Goal: Information Seeking & Learning: Learn about a topic

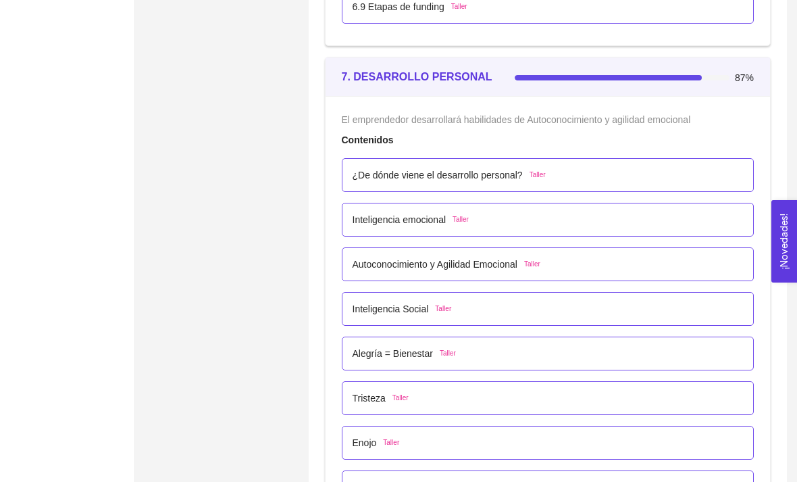
scroll to position [3609, 0]
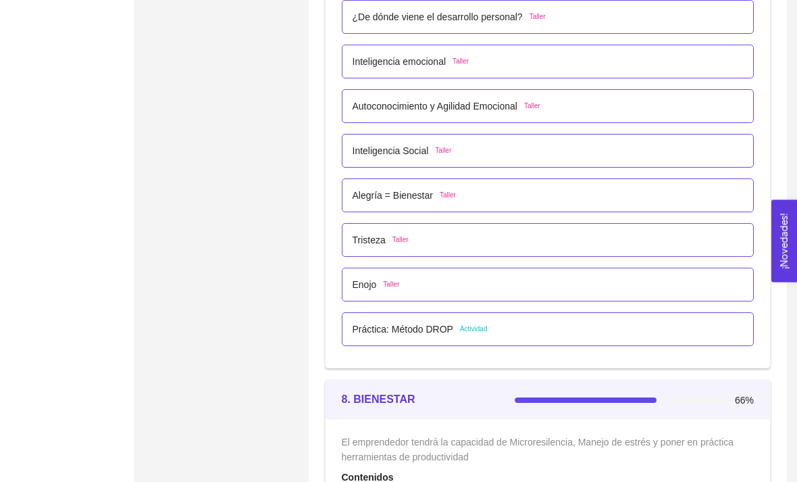
click at [399, 334] on p "Práctica: Método DROP" at bounding box center [403, 329] width 101 height 15
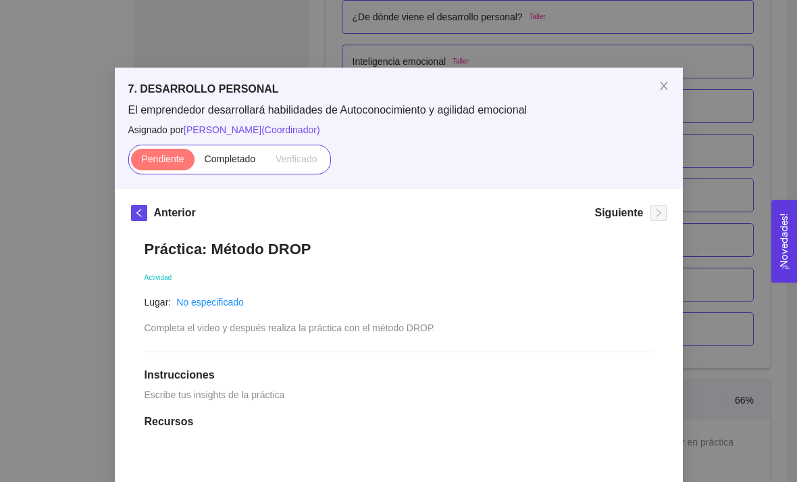
click at [31, 99] on div "7. DESARROLLO PERSONAL El emprendedor desarrollará habilidades de Autoconocimie…" at bounding box center [398, 241] width 797 height 482
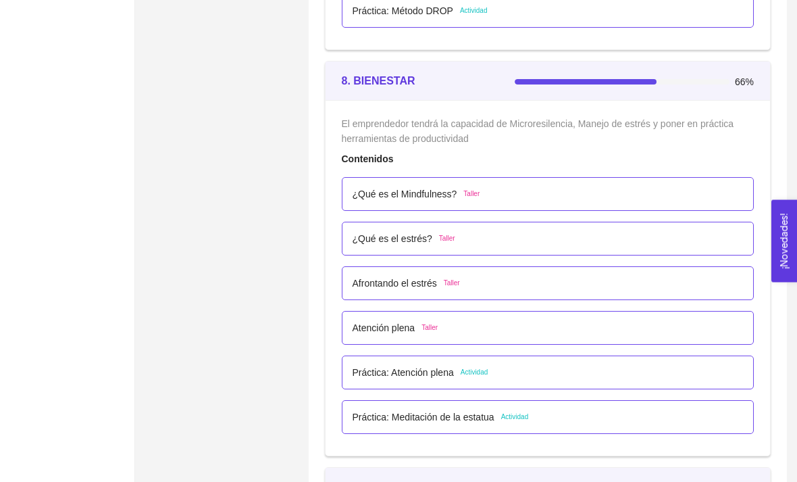
scroll to position [4083, 0]
click at [447, 366] on p "Práctica: Atención plena" at bounding box center [403, 373] width 101 height 15
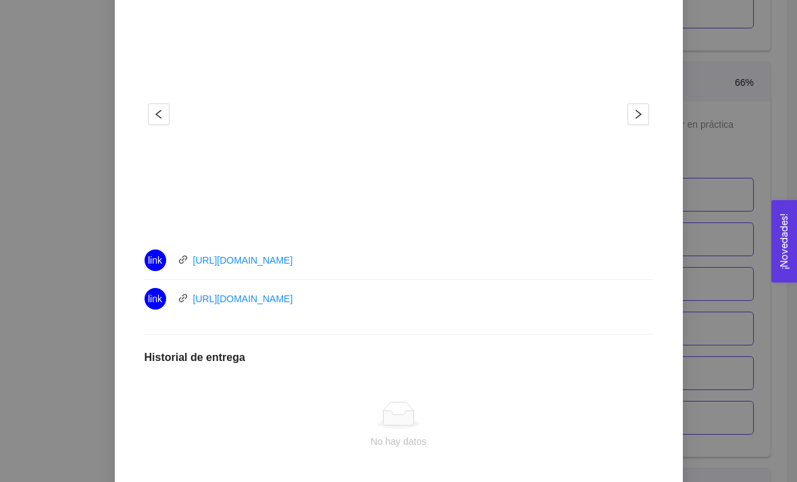
scroll to position [467, 0]
click at [45, 205] on div "8. BIENESTAR El emprendedor tendrá la capacidad de Microresilencia, Manejo de e…" at bounding box center [398, 241] width 797 height 482
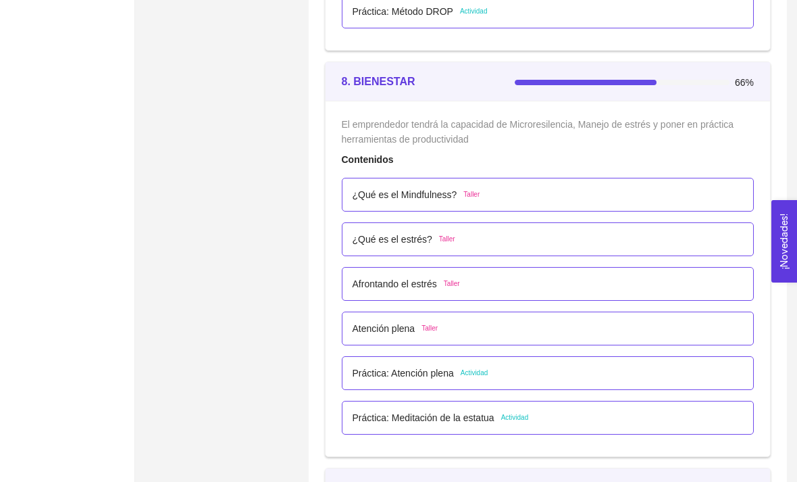
click at [438, 361] on div "Práctica: Atención plena Actividad" at bounding box center [548, 373] width 413 height 34
click at [450, 365] on p "Práctica: Atención plena" at bounding box center [403, 372] width 101 height 15
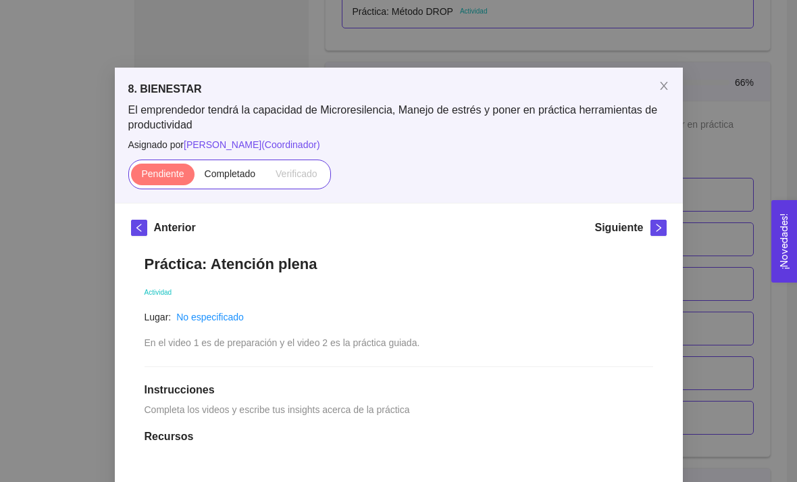
click at [36, 174] on div "8. BIENESTAR El emprendedor tendrá la capacidad de Microresilencia, Manejo de e…" at bounding box center [398, 241] width 797 height 482
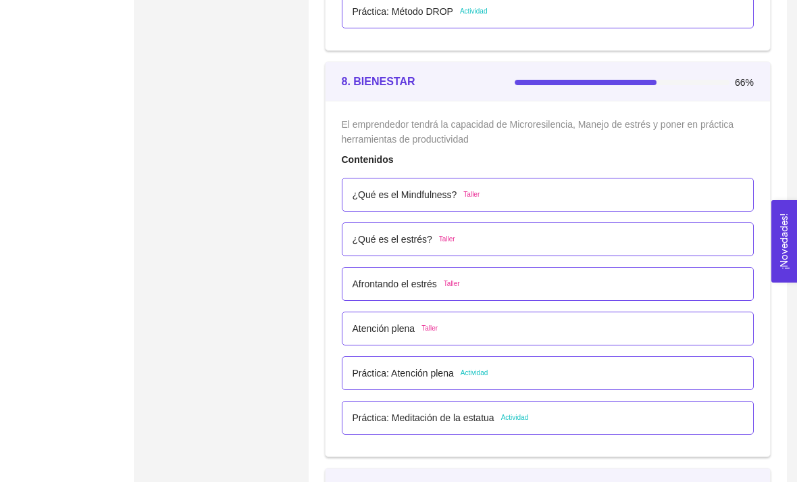
click at [427, 187] on p "¿Qué es el Mindfulness?" at bounding box center [405, 194] width 105 height 15
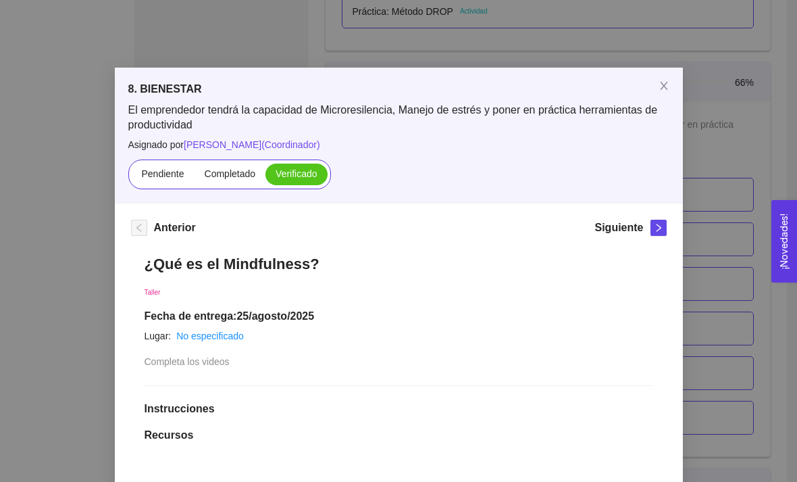
click at [48, 177] on div "8. BIENESTAR El emprendedor tendrá la capacidad de Microresilencia, Manejo de e…" at bounding box center [398, 241] width 797 height 482
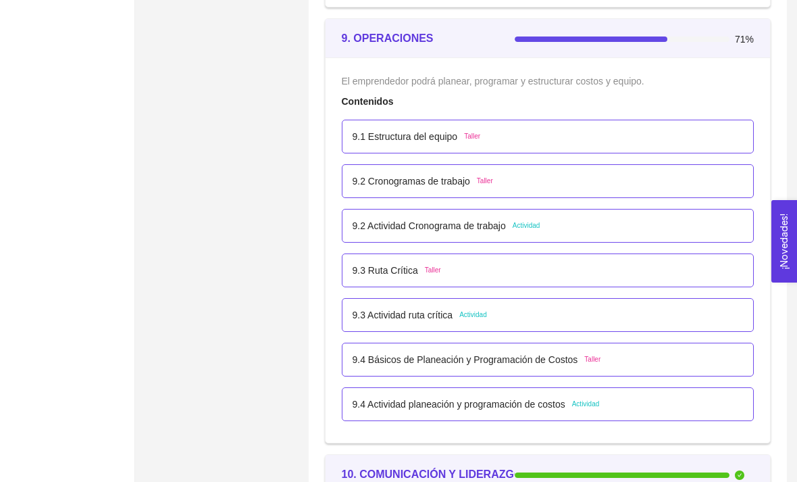
scroll to position [4523, 0]
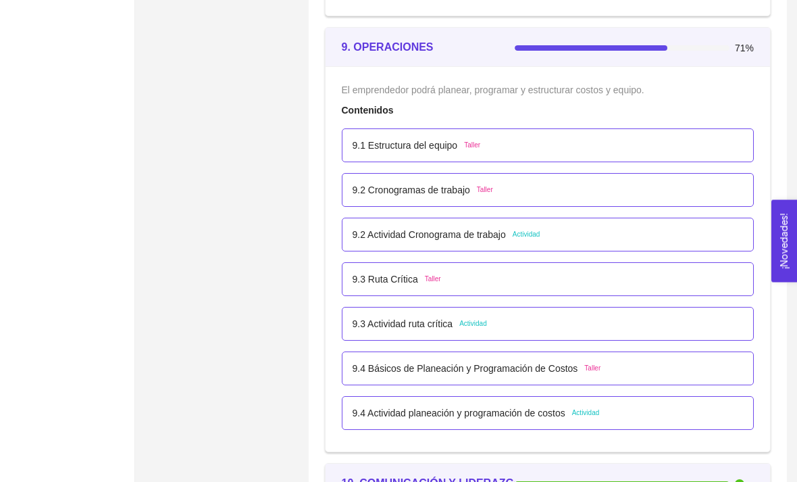
click at [428, 326] on p "9.3 Actividad ruta crítica" at bounding box center [403, 324] width 101 height 15
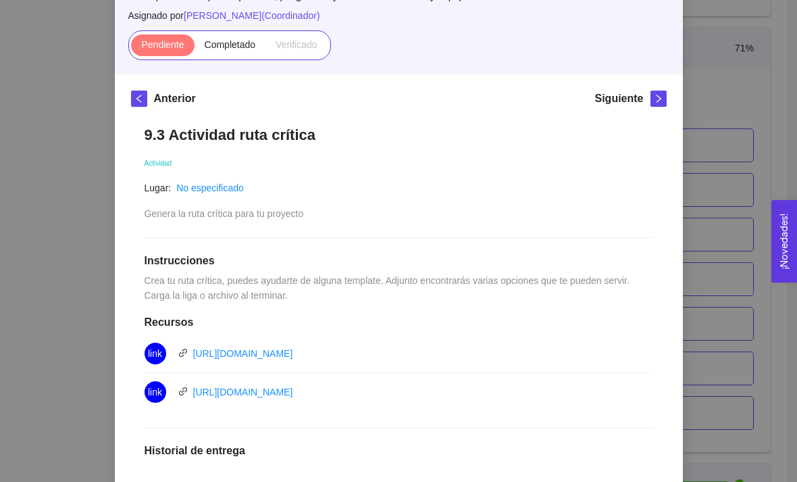
scroll to position [126, 0]
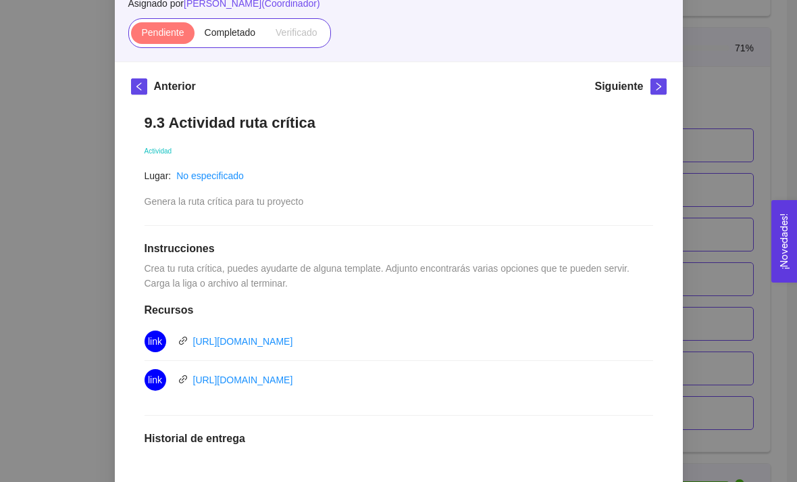
click at [293, 378] on link "[URL][DOMAIN_NAME]" at bounding box center [243, 379] width 100 height 11
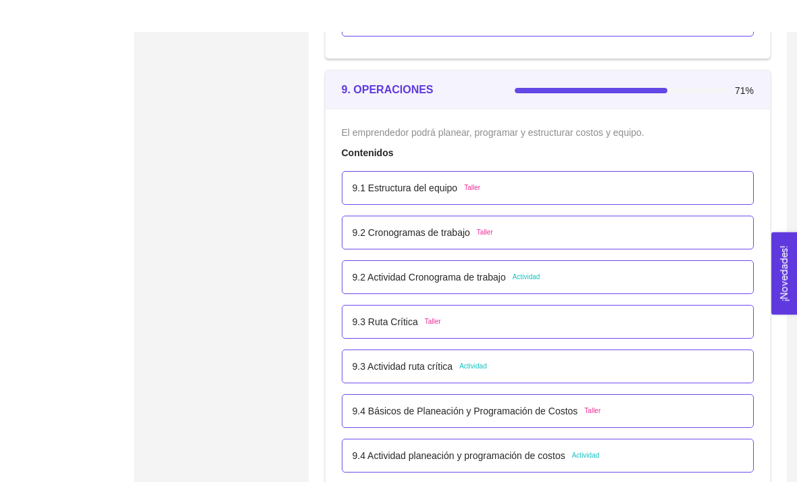
scroll to position [4481, 0]
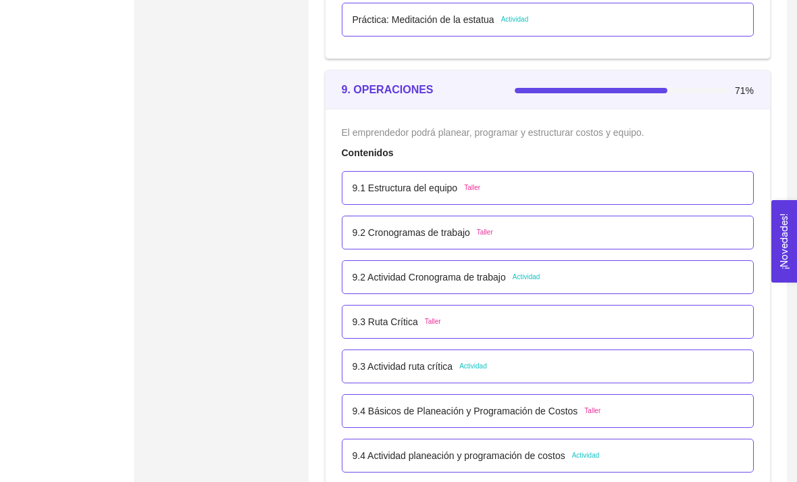
click at [408, 322] on p "9.3 Ruta Crítica" at bounding box center [386, 321] width 66 height 15
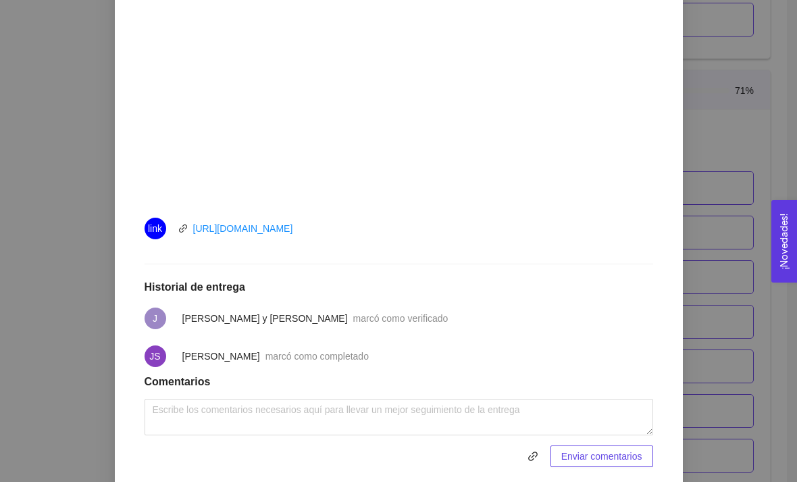
scroll to position [481, 0]
click at [719, 189] on div "9. OPERACIONES El emprendedor podrá planear, programar y estructurar costos y e…" at bounding box center [398, 241] width 797 height 482
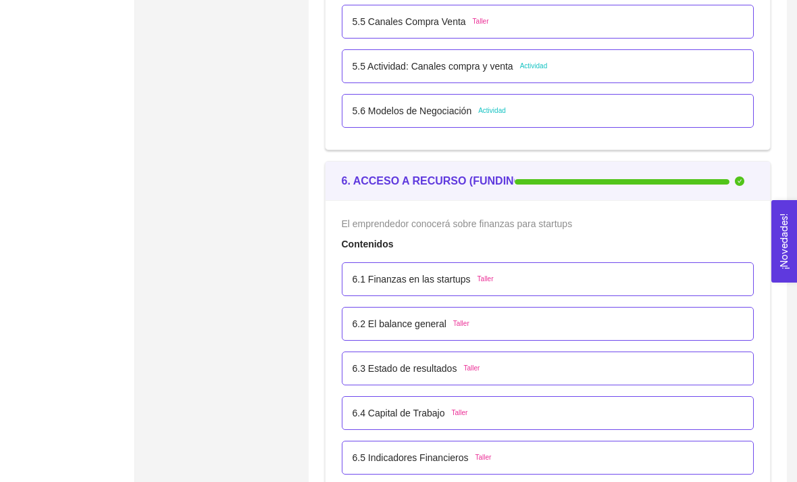
scroll to position [2978, 0]
